Goal: Task Accomplishment & Management: Manage account settings

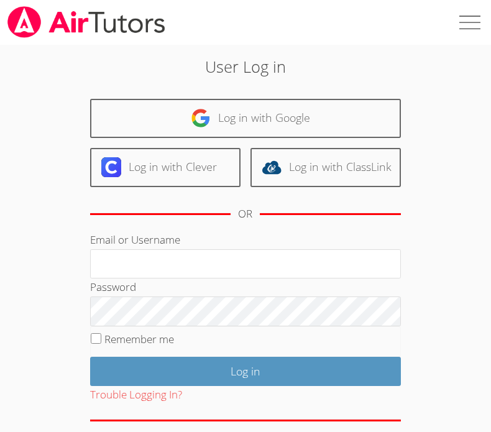
type input "[EMAIL_ADDRESS][DOMAIN_NAME]"
click at [138, 339] on label "Remember me" at bounding box center [139, 339] width 70 height 14
click at [101, 339] on input "Remember me" at bounding box center [96, 338] width 11 height 11
checkbox input "true"
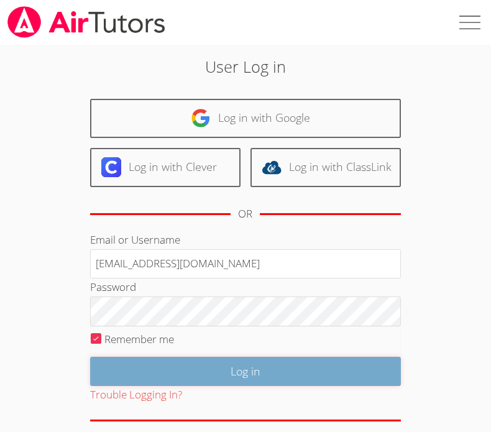
click at [174, 372] on input "Log in" at bounding box center [245, 371] width 311 height 29
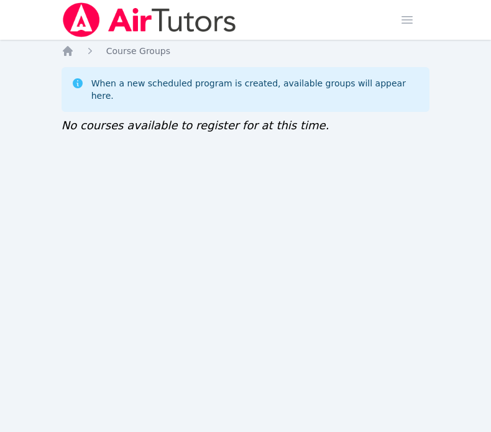
click at [89, 11] on img at bounding box center [150, 19] width 176 height 35
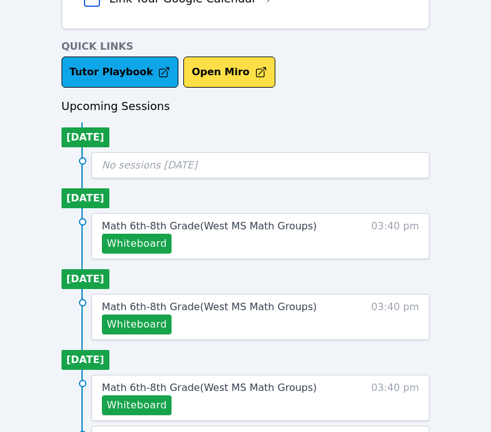
scroll to position [355, 0]
